Goal: Transaction & Acquisition: Purchase product/service

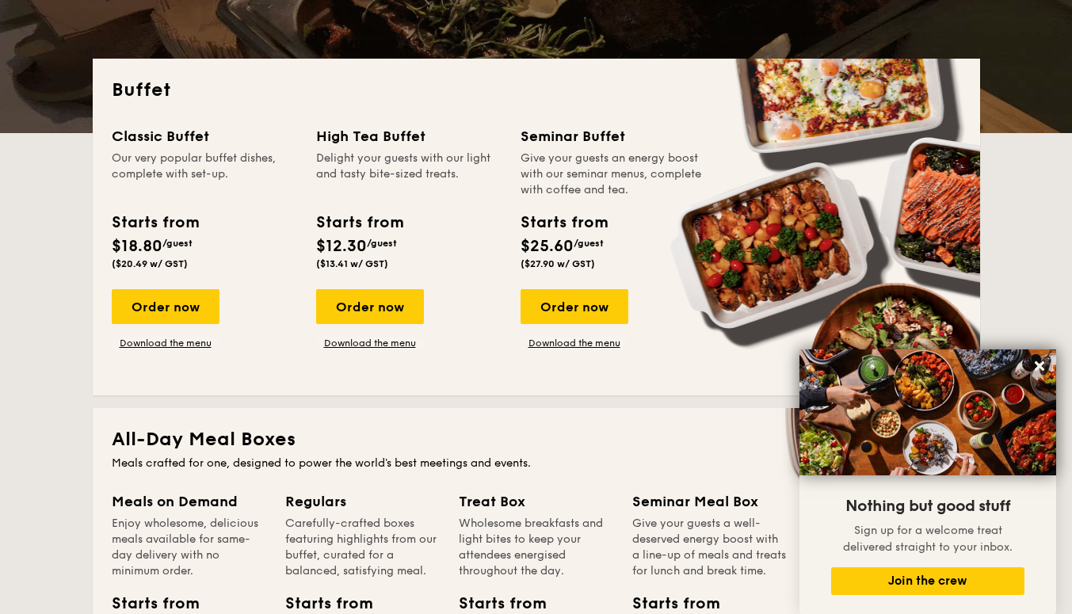
scroll to position [238, 0]
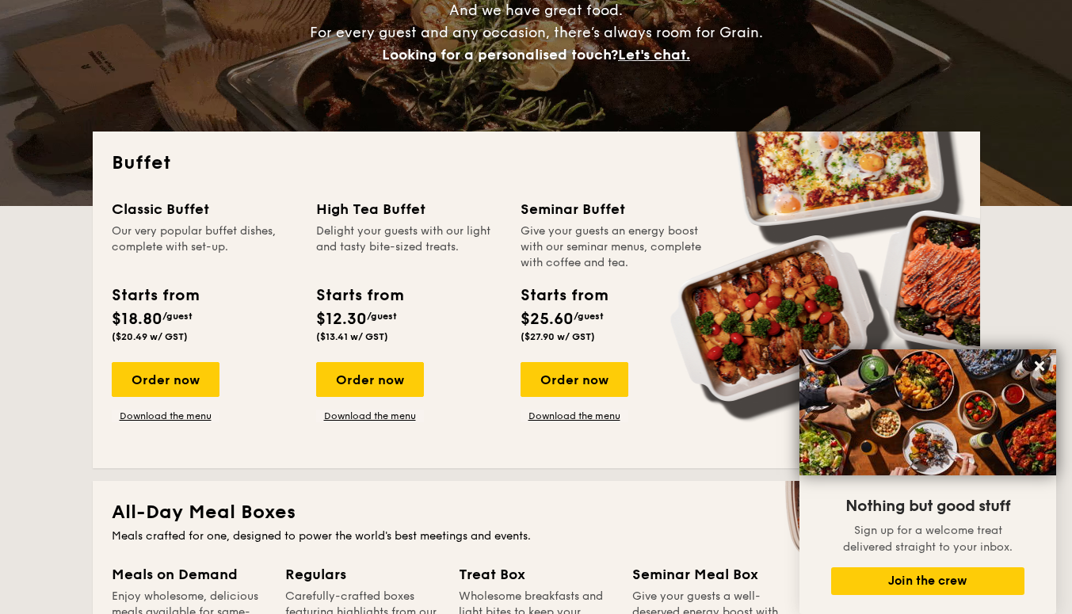
click at [176, 372] on div "Order now" at bounding box center [166, 379] width 108 height 35
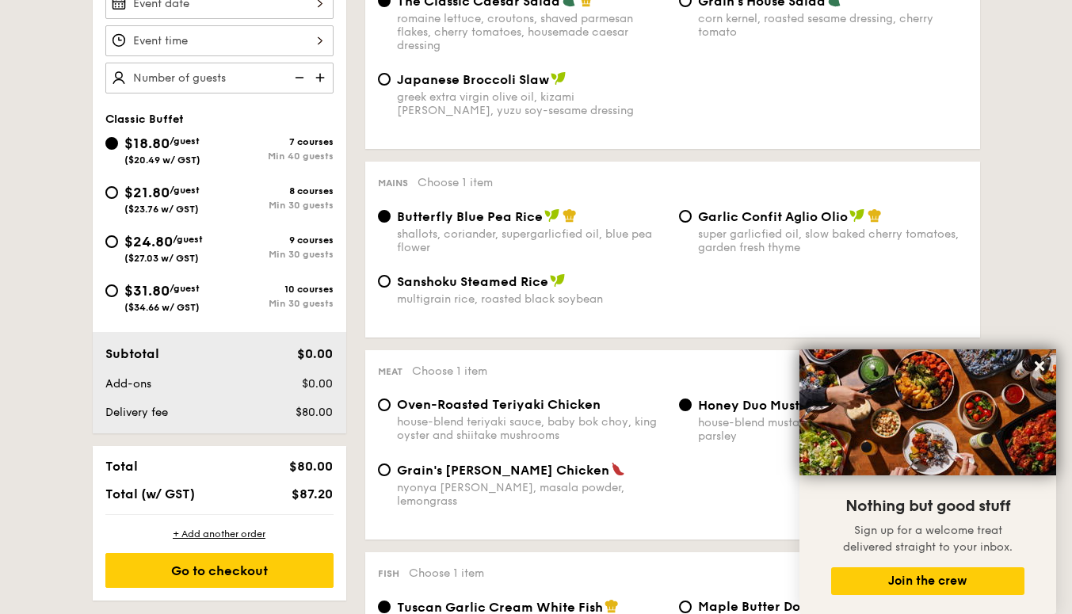
scroll to position [475, 0]
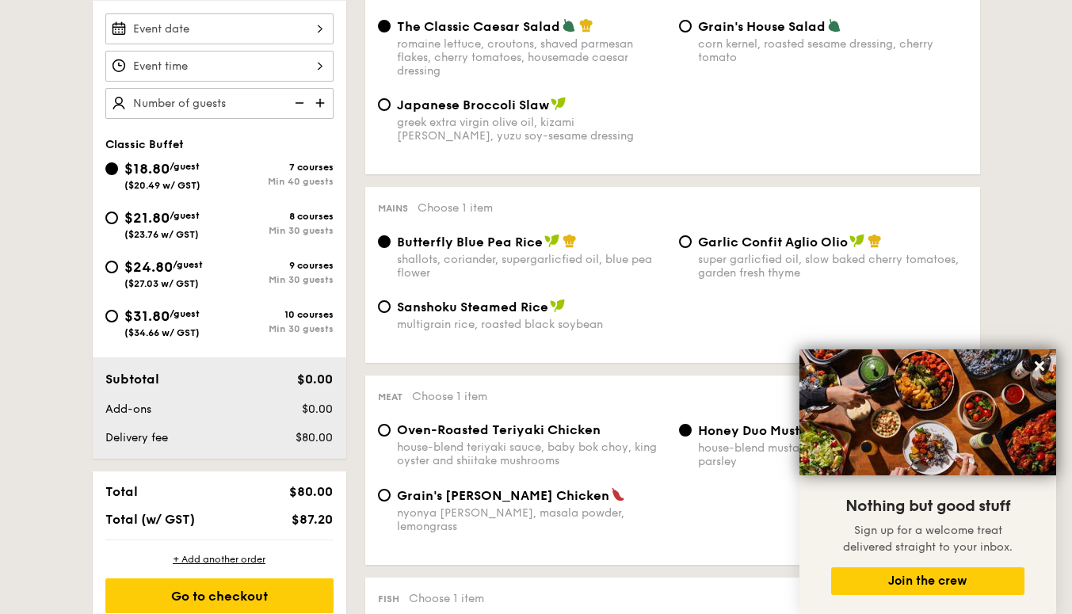
click at [301, 265] on div "9 courses" at bounding box center [276, 265] width 114 height 11
click at [118, 265] on input "$24.80 /guest ($27.03 w/ GST) 9 courses Min 30 guests" at bounding box center [111, 267] width 13 height 13
radio input "true"
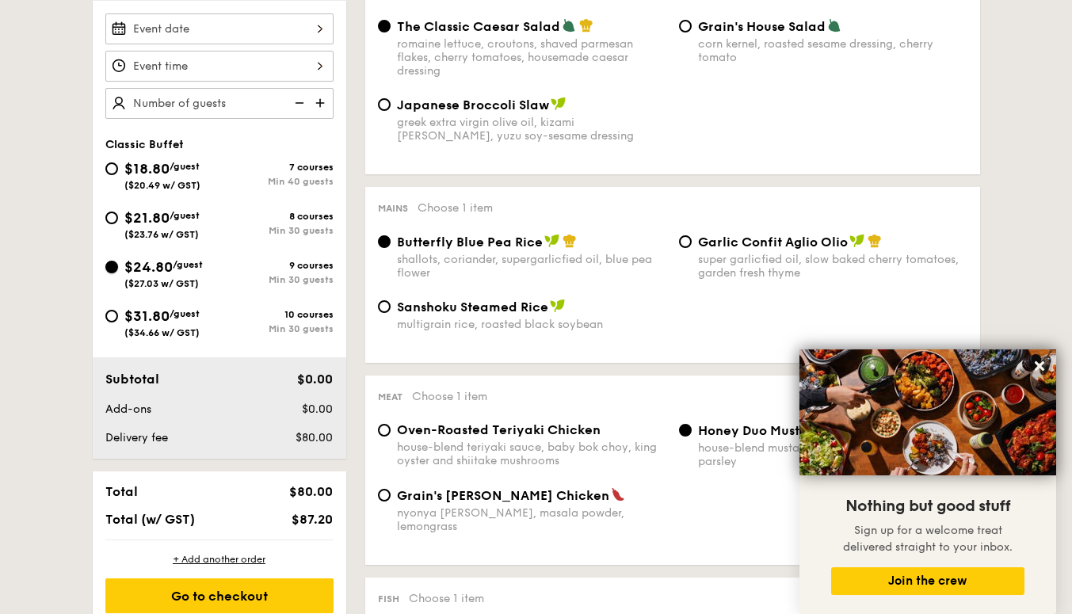
radio input "true"
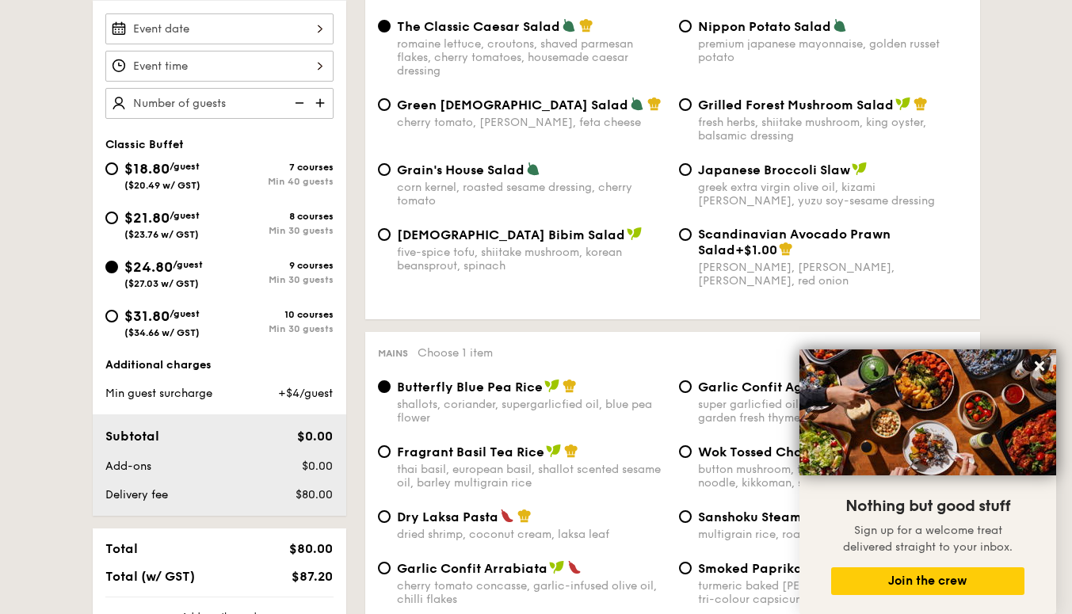
click at [1045, 367] on icon at bounding box center [1039, 366] width 14 height 14
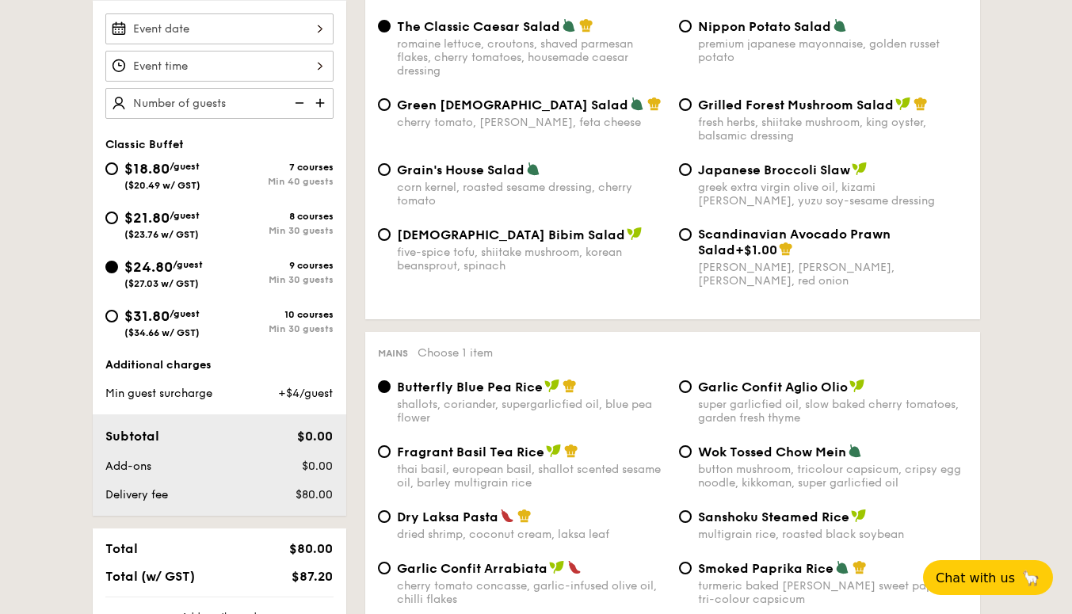
click at [145, 226] on span "$21.80" at bounding box center [146, 217] width 45 height 17
click at [118, 224] on input "$21.80 /guest ($23.76 w/ GST) 8 courses Min 30 guests" at bounding box center [111, 218] width 13 height 13
radio input "true"
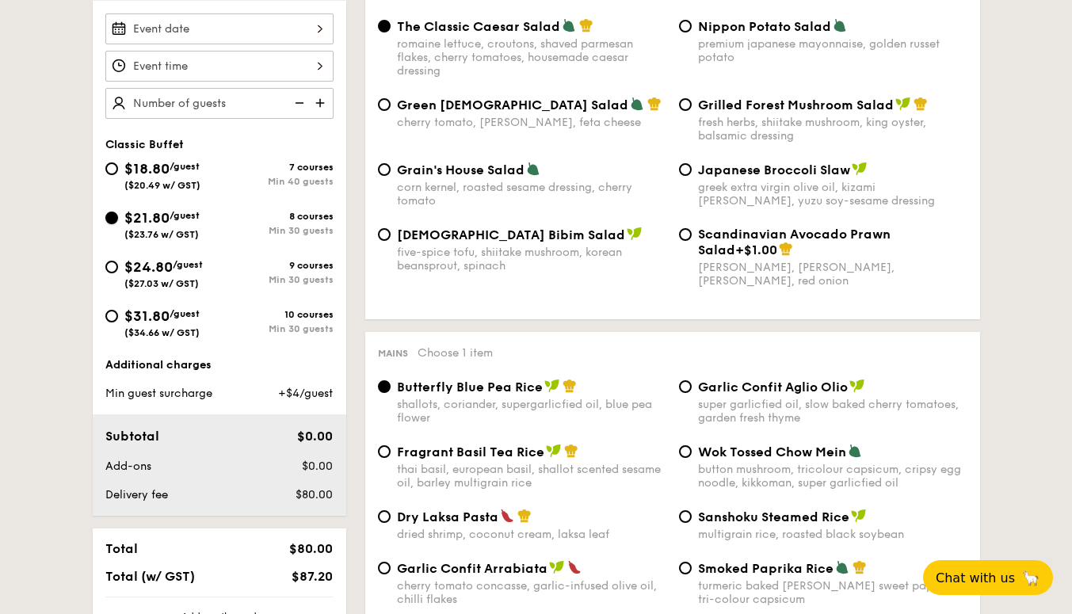
radio input "true"
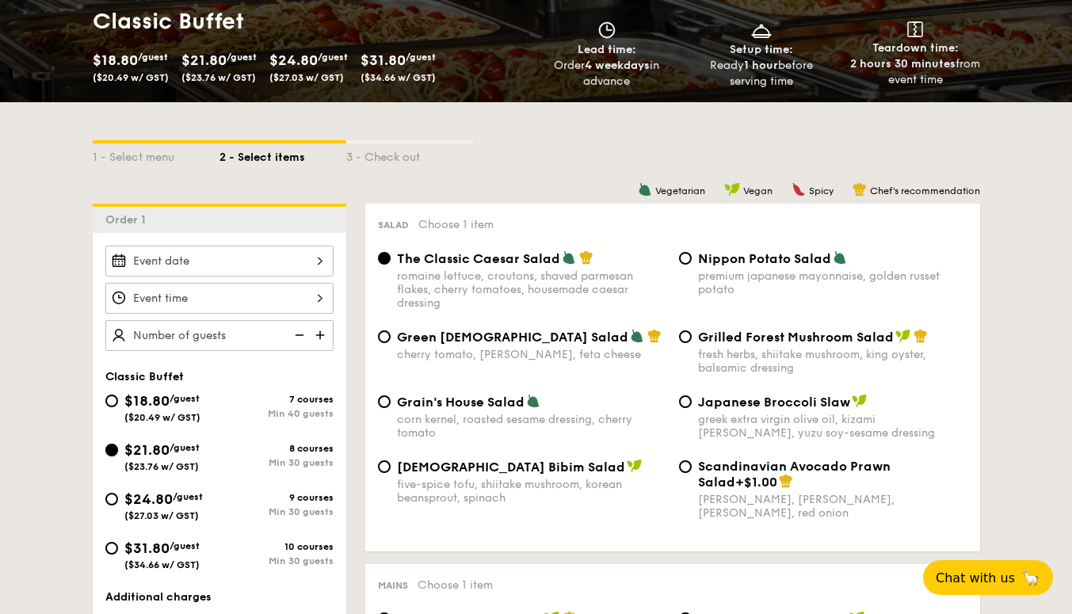
scroll to position [0, 0]
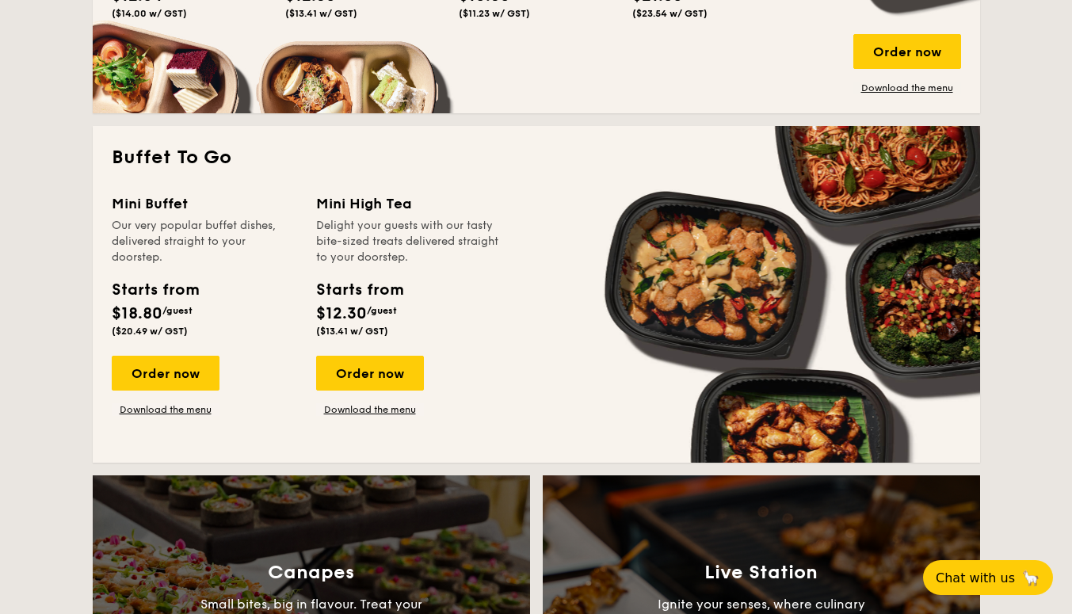
scroll to position [872, 0]
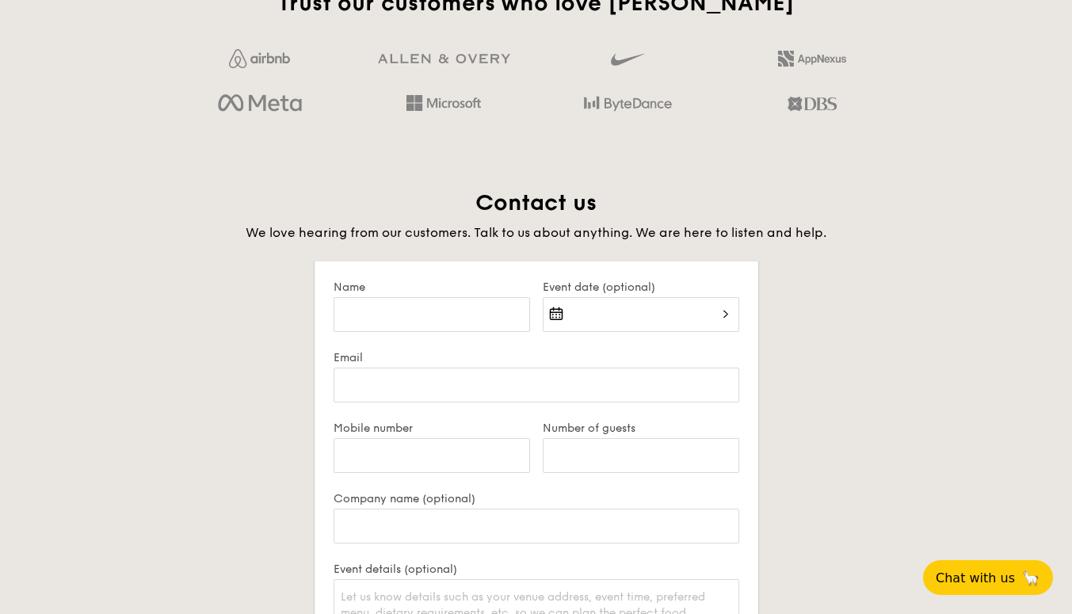
scroll to position [2539, 0]
